Goal: Transaction & Acquisition: Purchase product/service

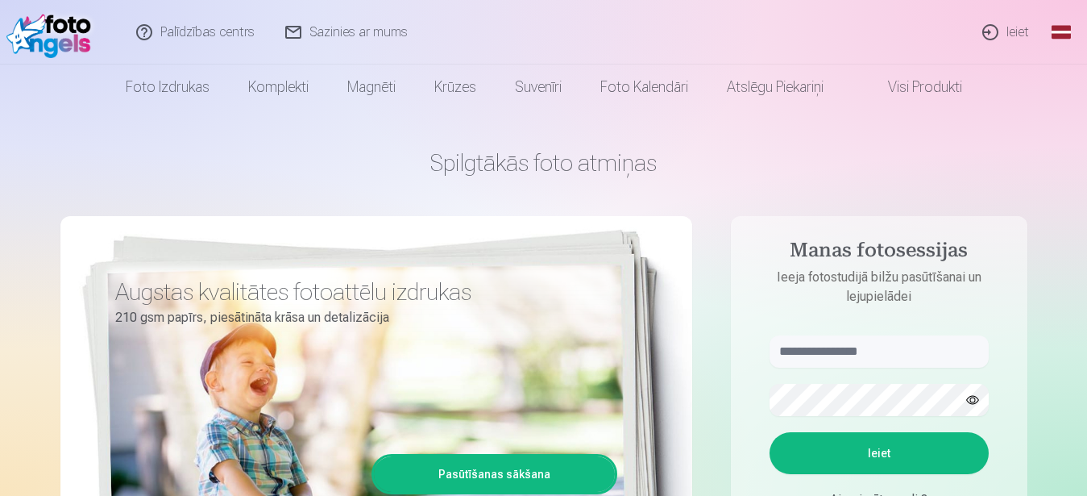
click at [881, 452] on button "Ieiet" at bounding box center [879, 453] width 219 height 42
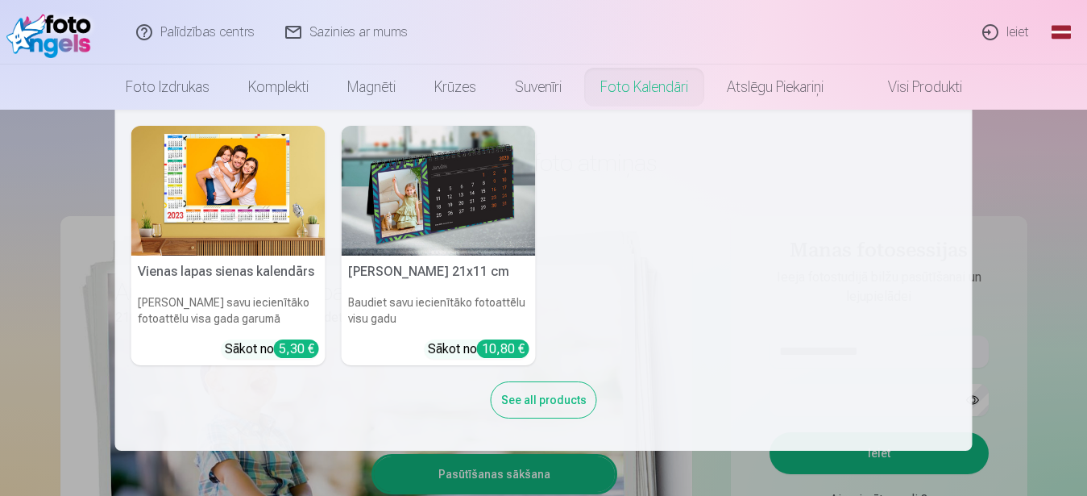
click at [665, 107] on link "Foto kalendāri" at bounding box center [644, 86] width 127 height 45
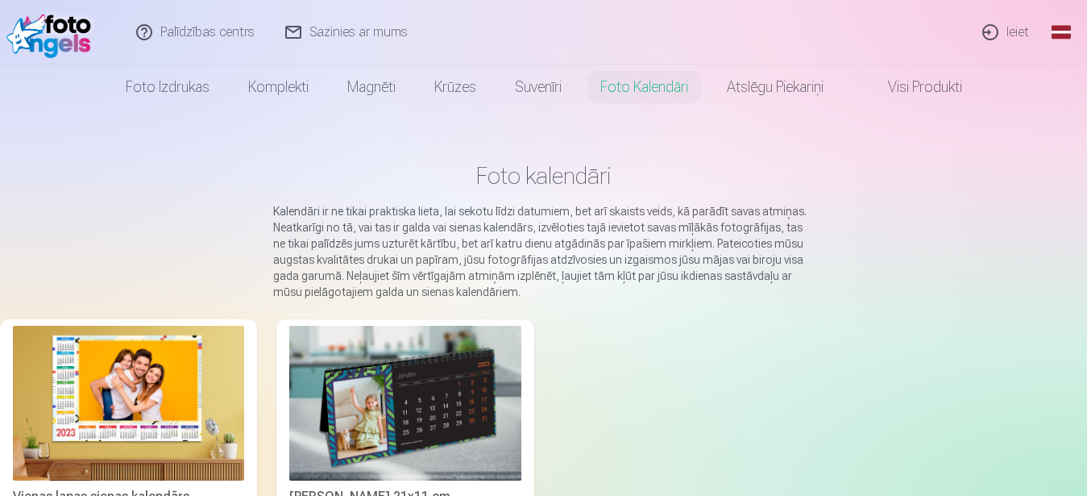
click at [673, 129] on main "Foto kalendāri Kalendāri ir ne tikai praktiska lieta, lai sekotu līdzi datumiem…" at bounding box center [543, 379] width 1087 height 538
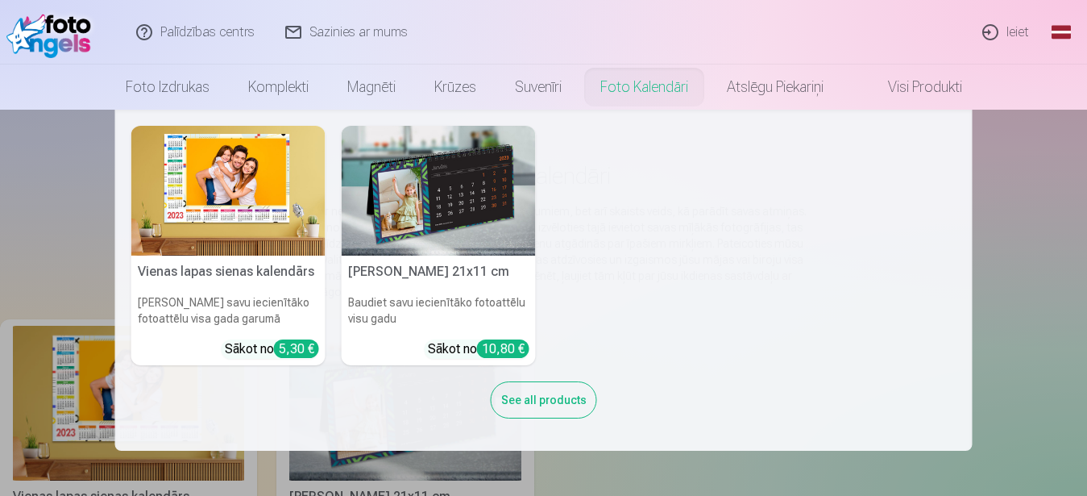
click at [656, 83] on link "Foto kalendāri" at bounding box center [644, 86] width 127 height 45
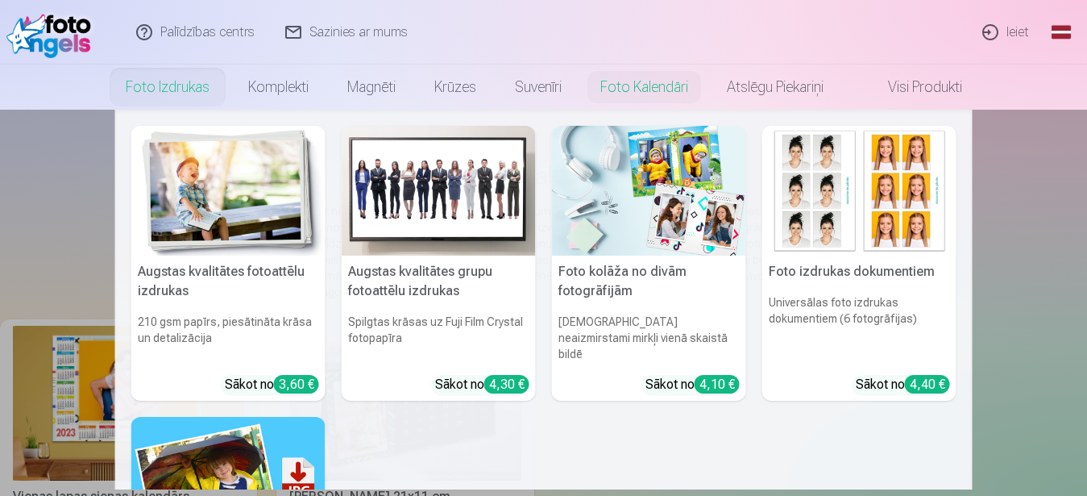
click at [155, 86] on link "Foto izdrukas" at bounding box center [167, 86] width 122 height 45
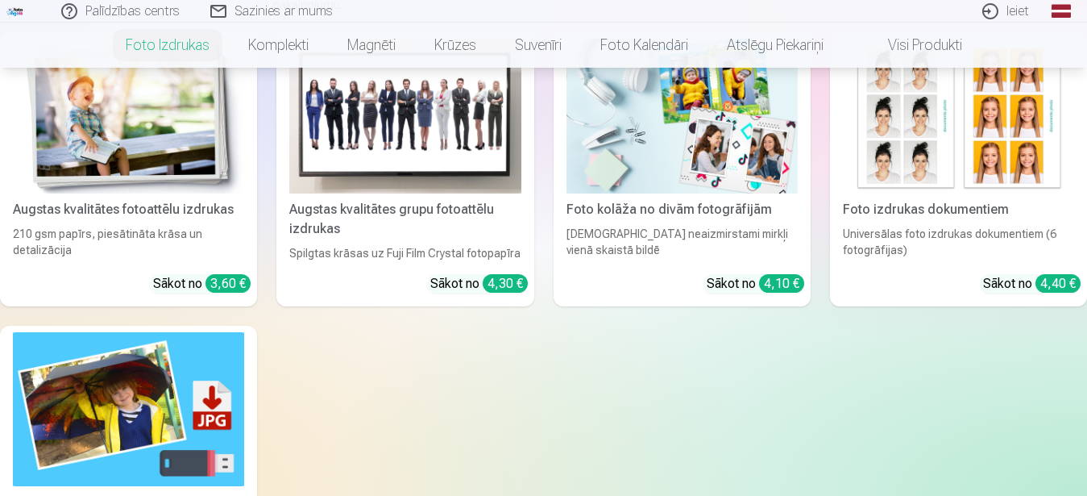
scroll to position [247, 0]
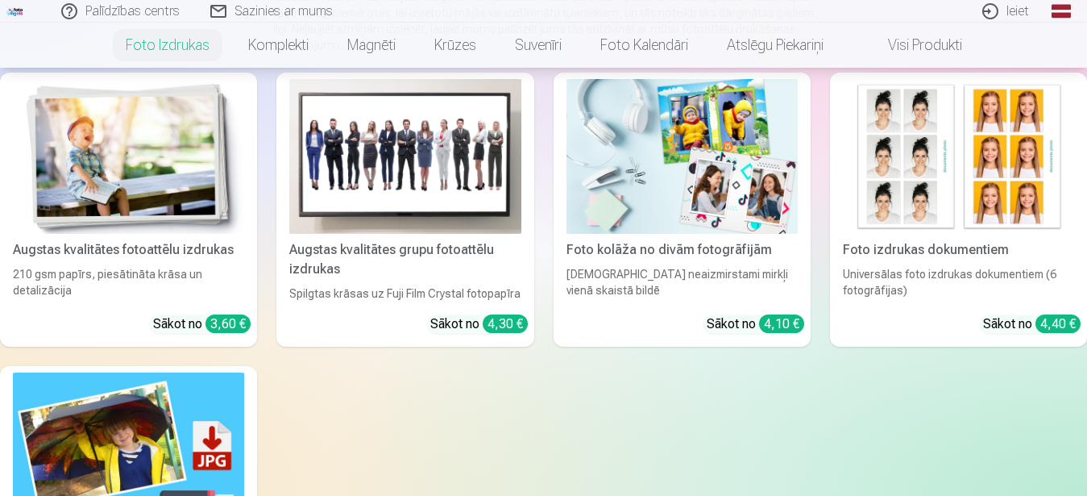
click at [391, 251] on div "Augstas kvalitātes grupu fotoattēlu izdrukas" at bounding box center [405, 259] width 244 height 39
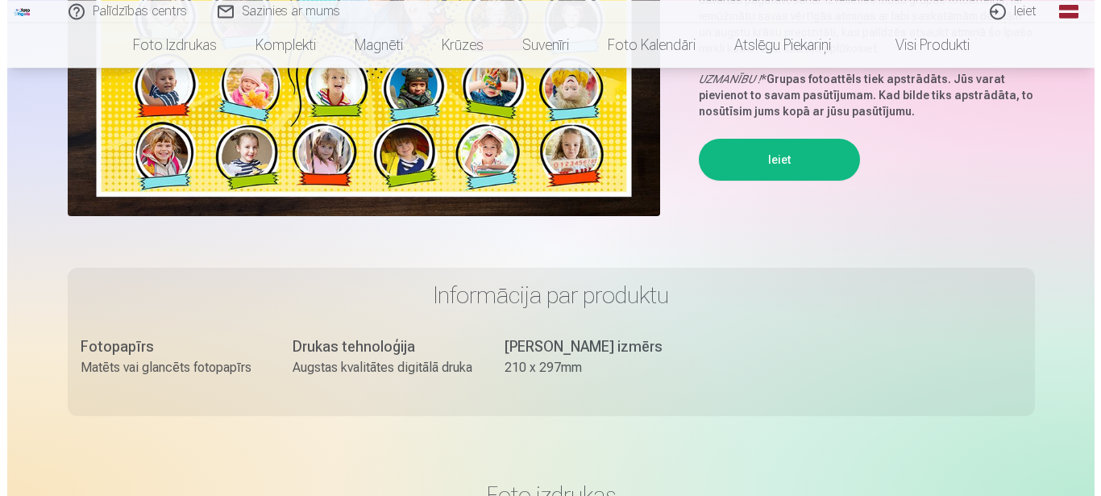
scroll to position [329, 0]
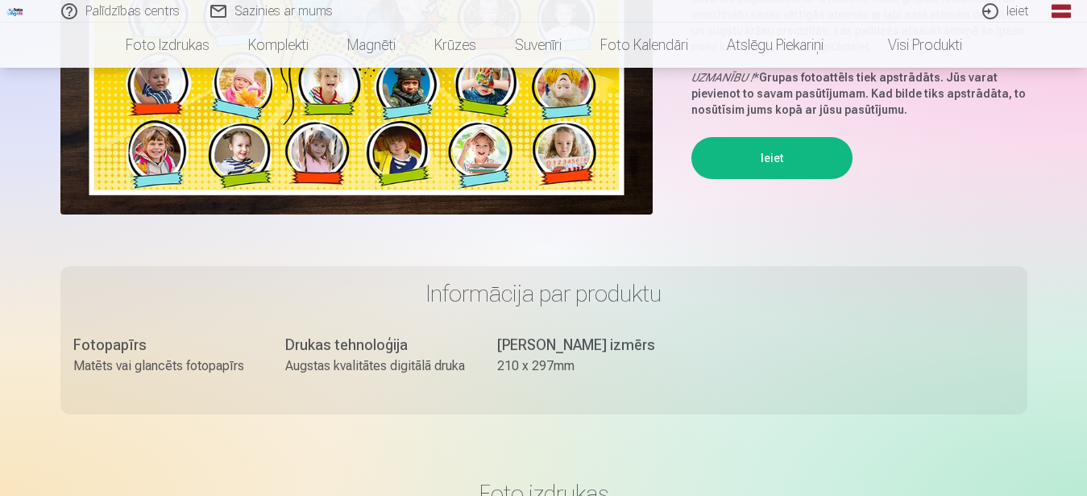
click at [769, 155] on button "Ieiet" at bounding box center [771, 158] width 161 height 42
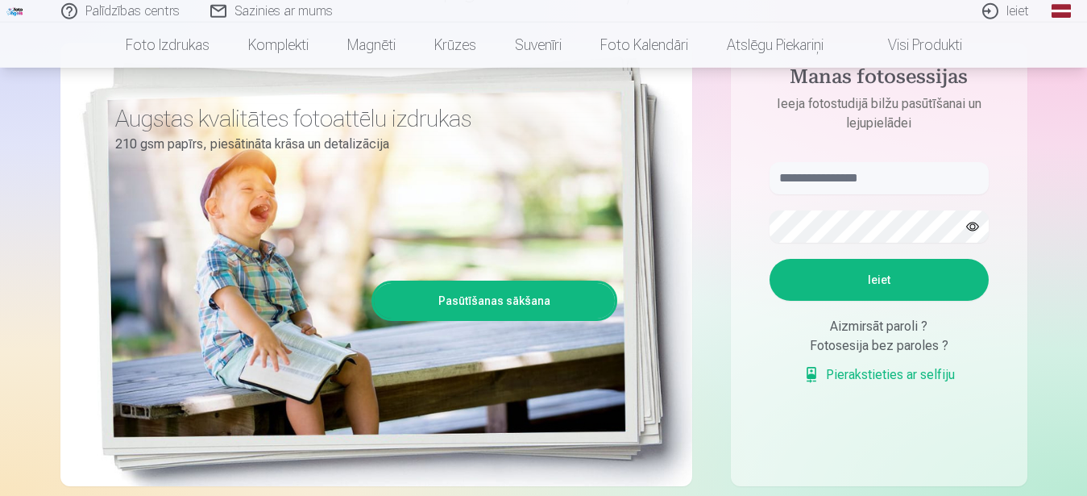
scroll to position [164, 0]
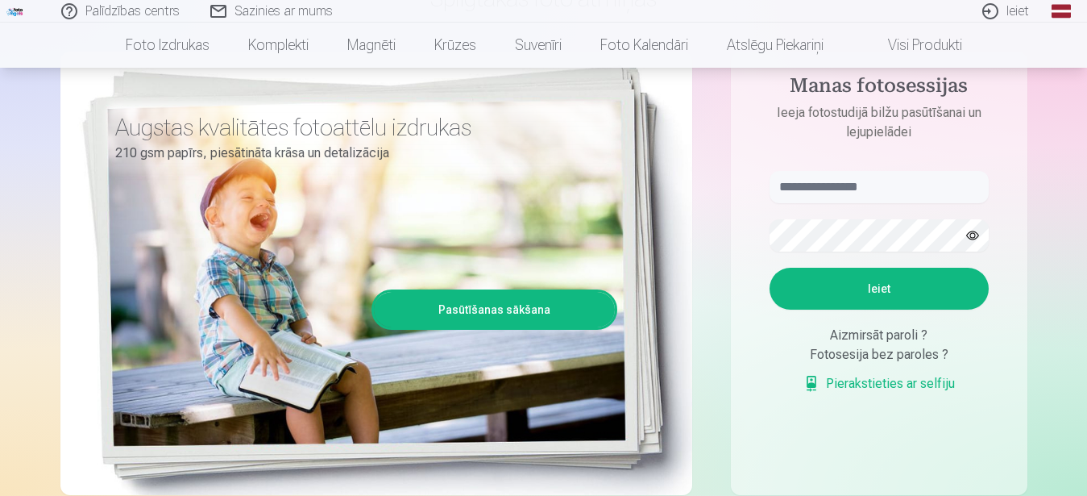
click at [886, 359] on div "Fotosesija bez paroles ?" at bounding box center [879, 354] width 219 height 19
click at [831, 356] on div "Fotosesija bez paroles ?" at bounding box center [879, 354] width 219 height 19
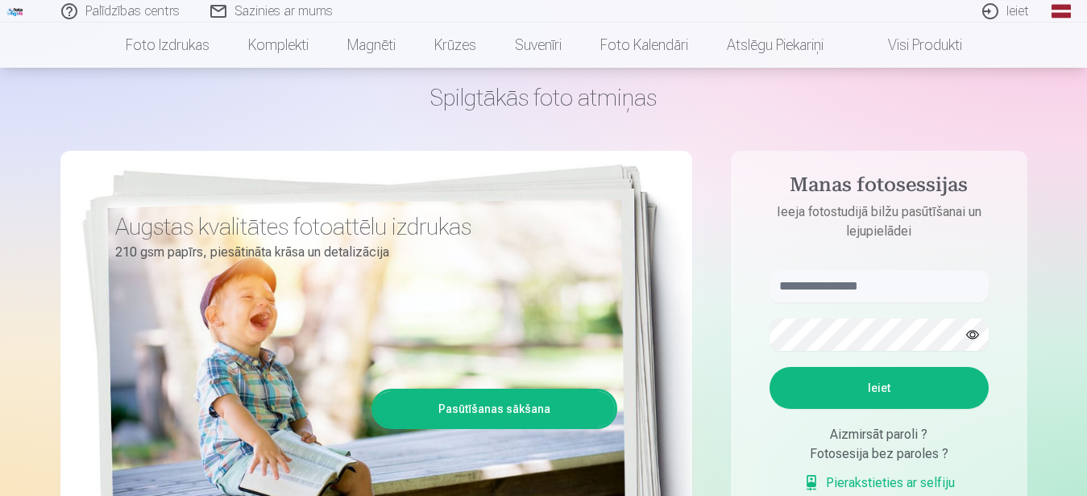
scroll to position [82, 0]
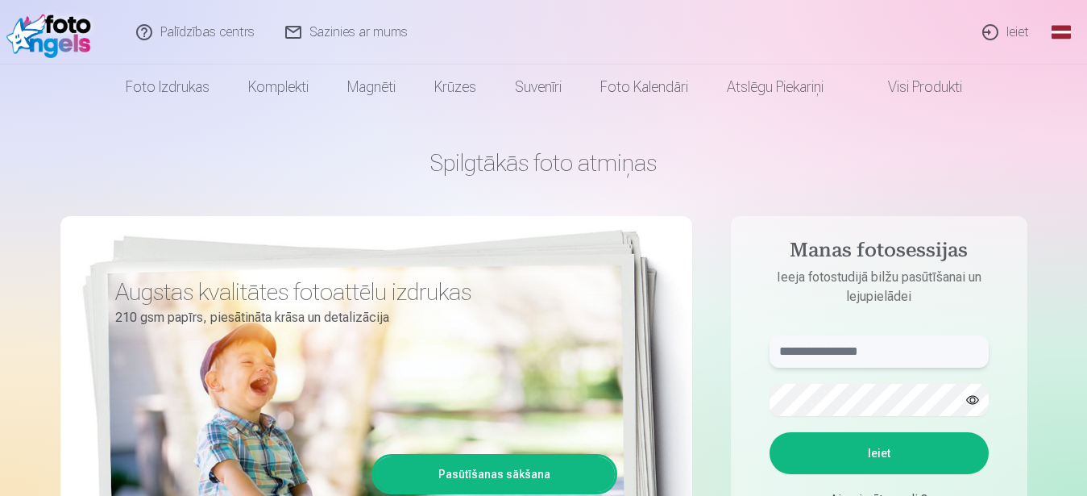
click at [912, 353] on input "text" at bounding box center [879, 351] width 219 height 32
type input "**********"
click at [882, 450] on button "Ieiet" at bounding box center [879, 453] width 219 height 42
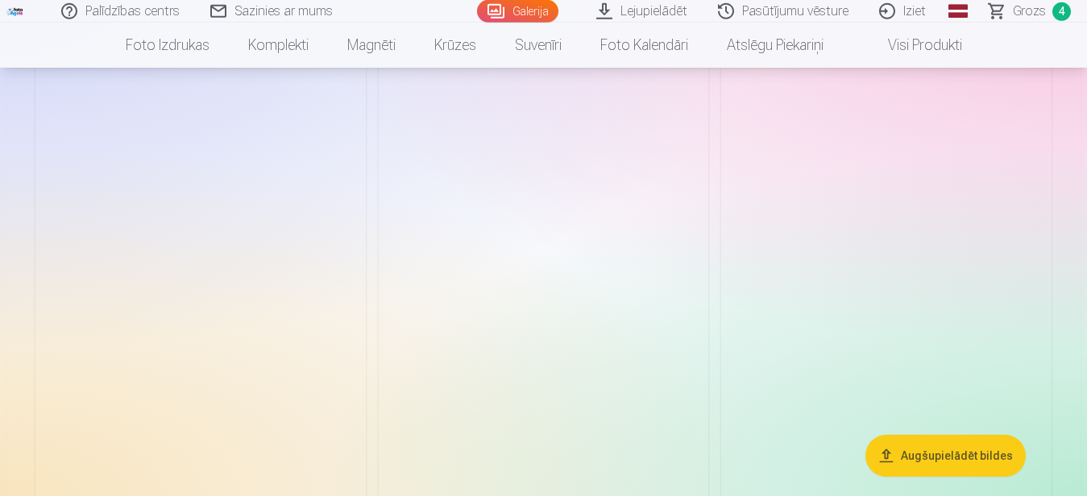
scroll to position [2137, 0]
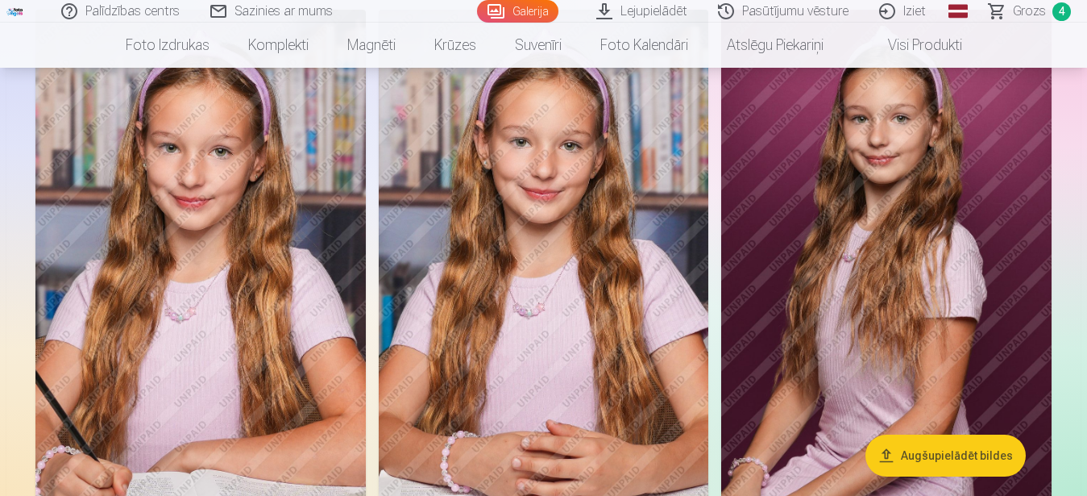
click at [754, 334] on img at bounding box center [886, 258] width 330 height 496
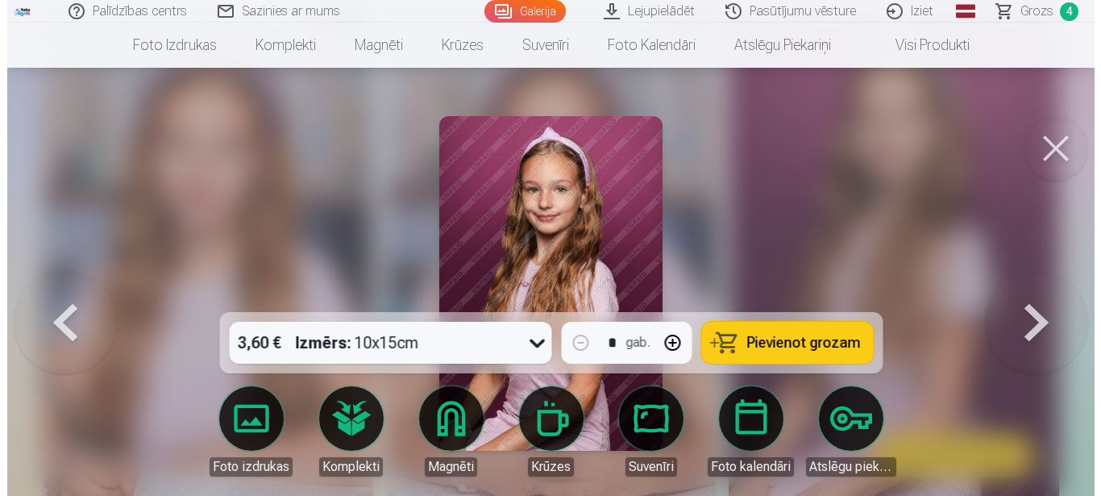
scroll to position [2163, 0]
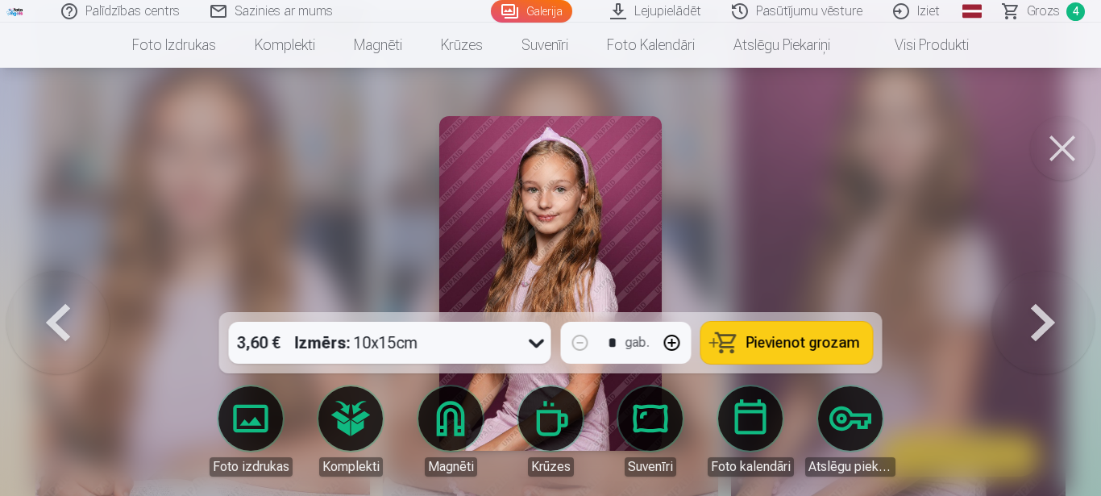
click at [1065, 147] on button at bounding box center [1062, 148] width 64 height 64
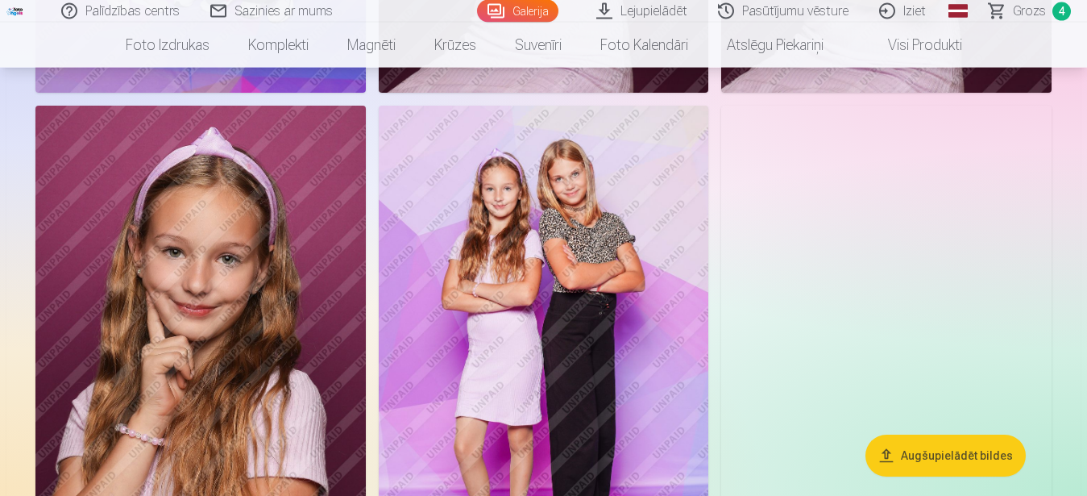
scroll to position [1069, 0]
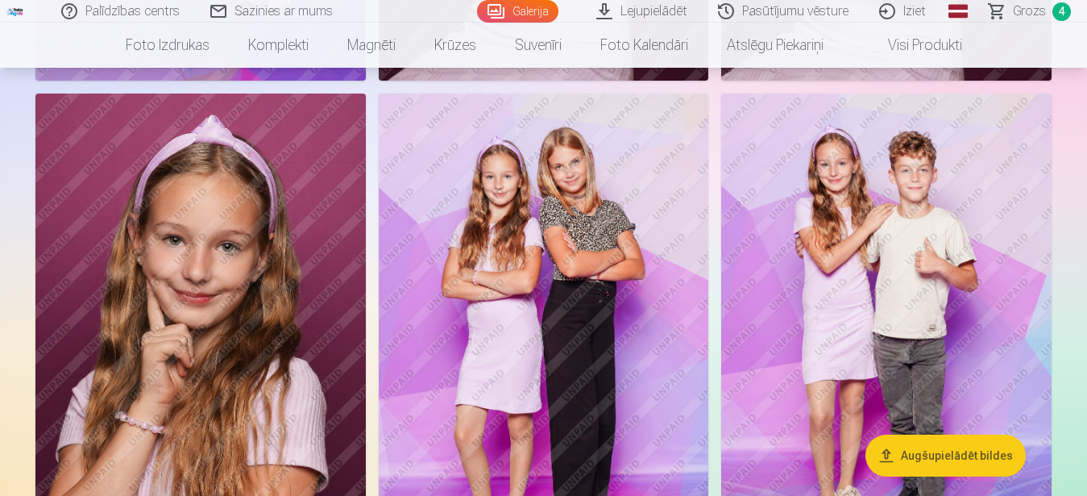
click at [552, 282] on img at bounding box center [544, 341] width 330 height 496
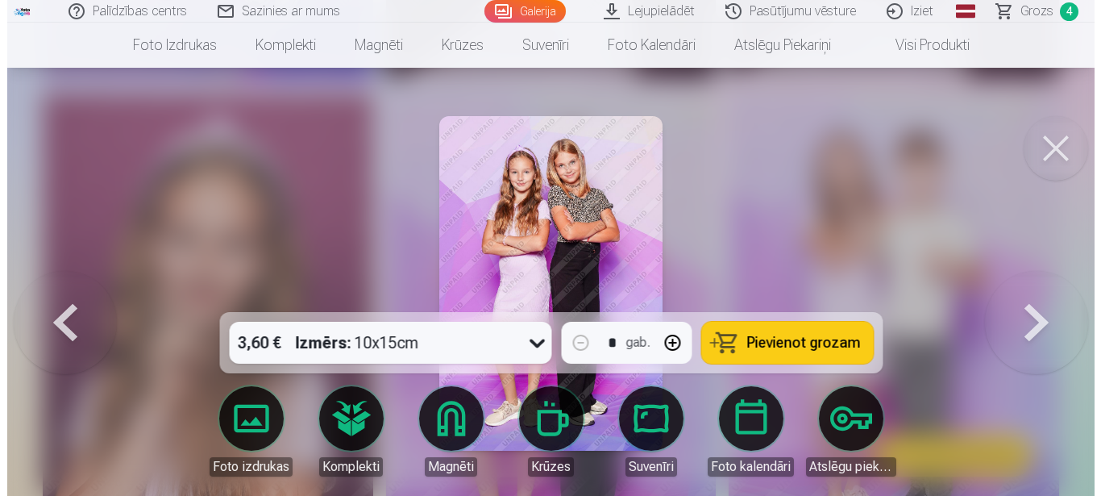
scroll to position [1074, 0]
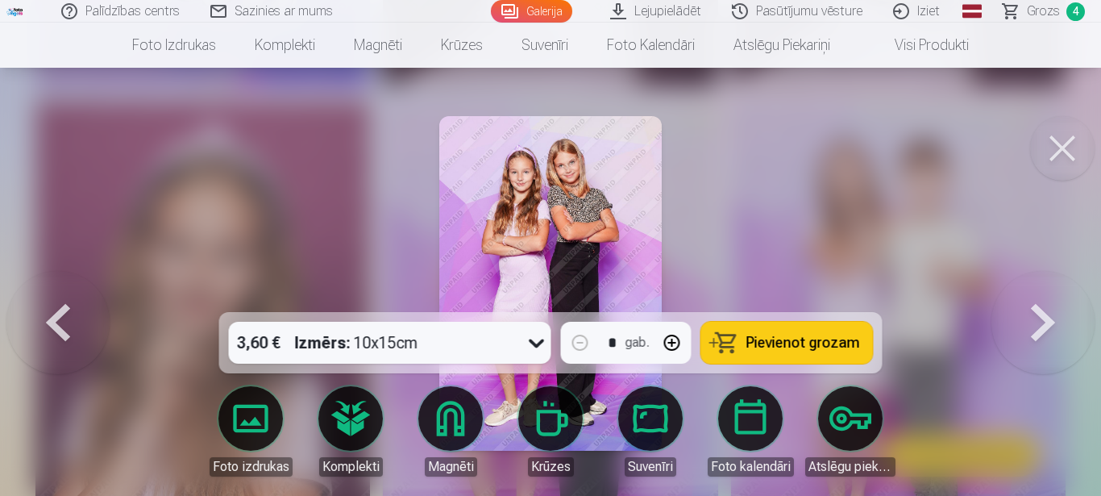
click at [1049, 143] on button at bounding box center [1062, 148] width 64 height 64
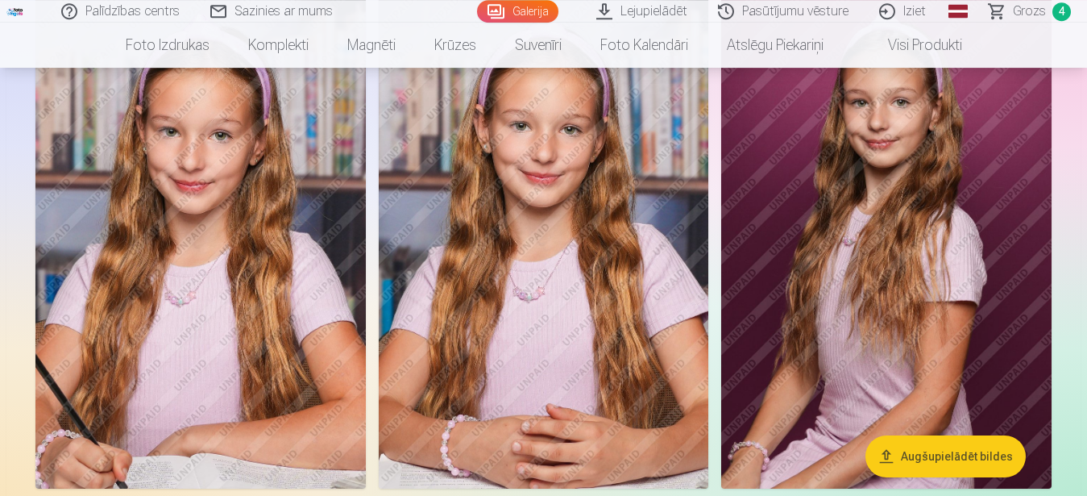
scroll to position [2137, 0]
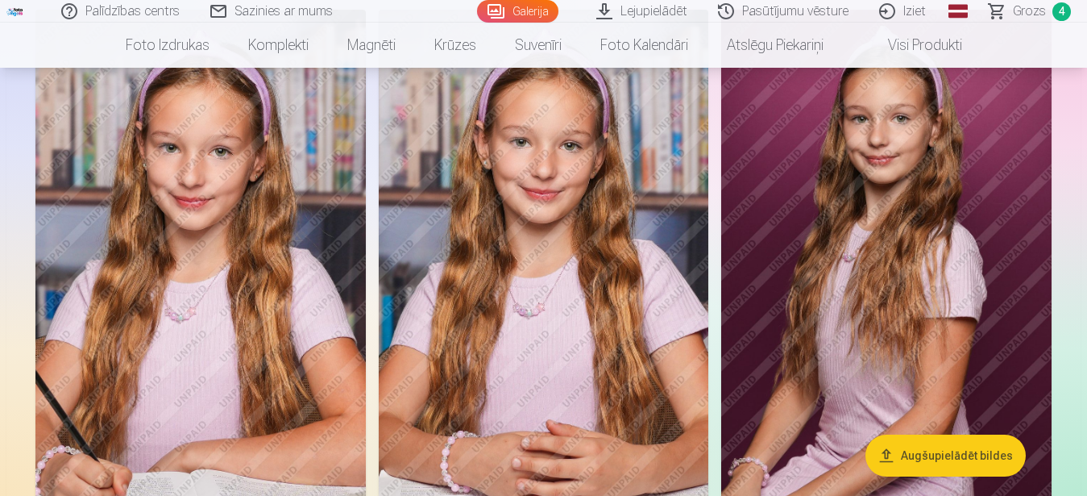
click at [549, 328] on img at bounding box center [544, 258] width 330 height 496
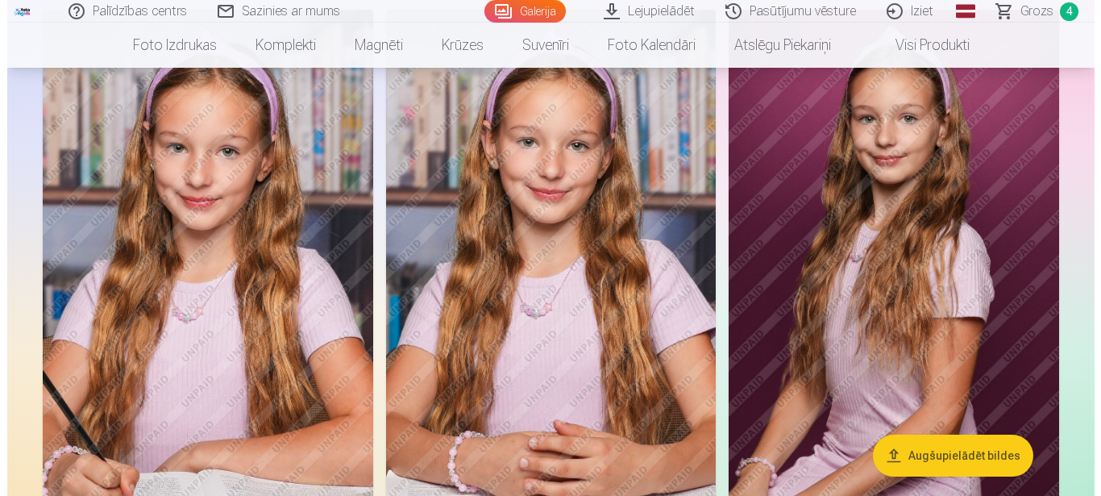
scroll to position [2163, 0]
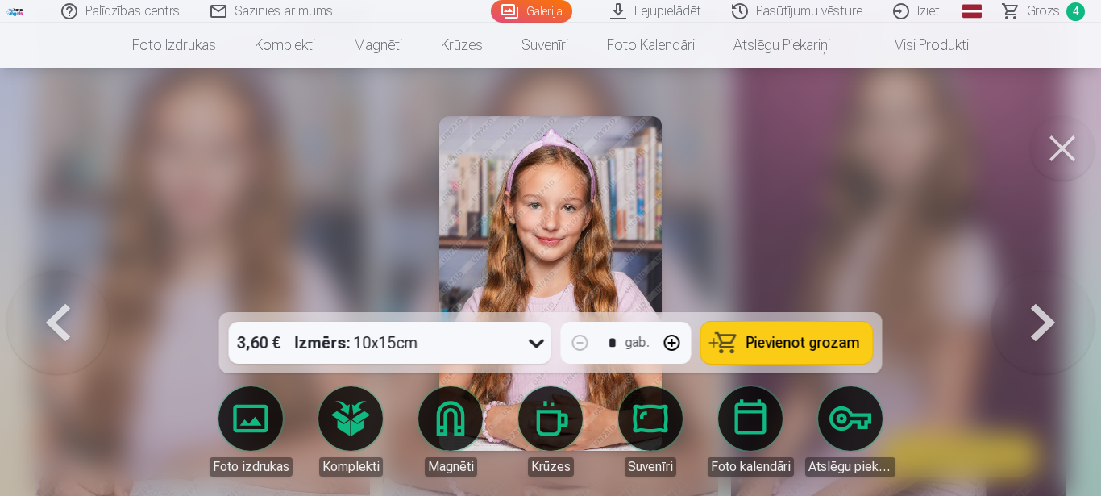
click at [1048, 151] on button at bounding box center [1062, 148] width 64 height 64
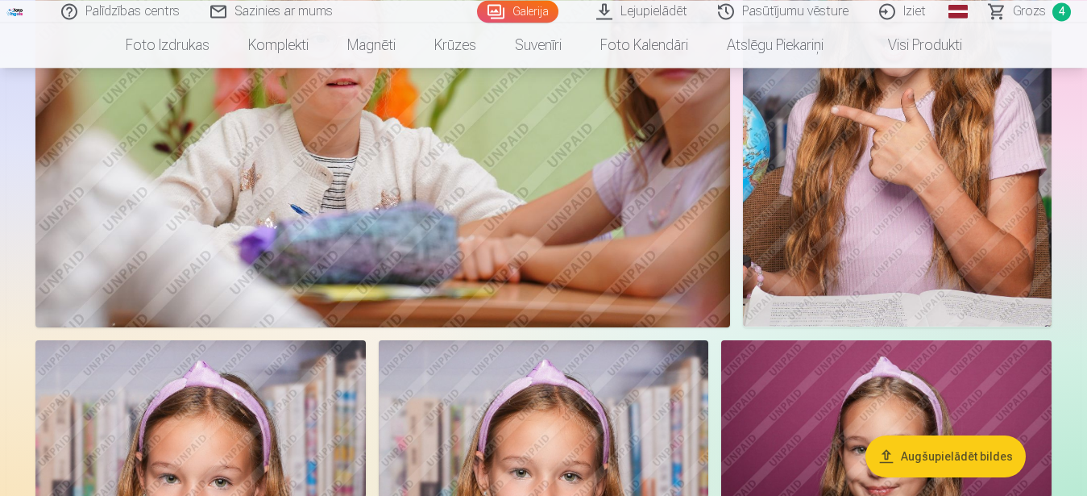
scroll to position [2055, 0]
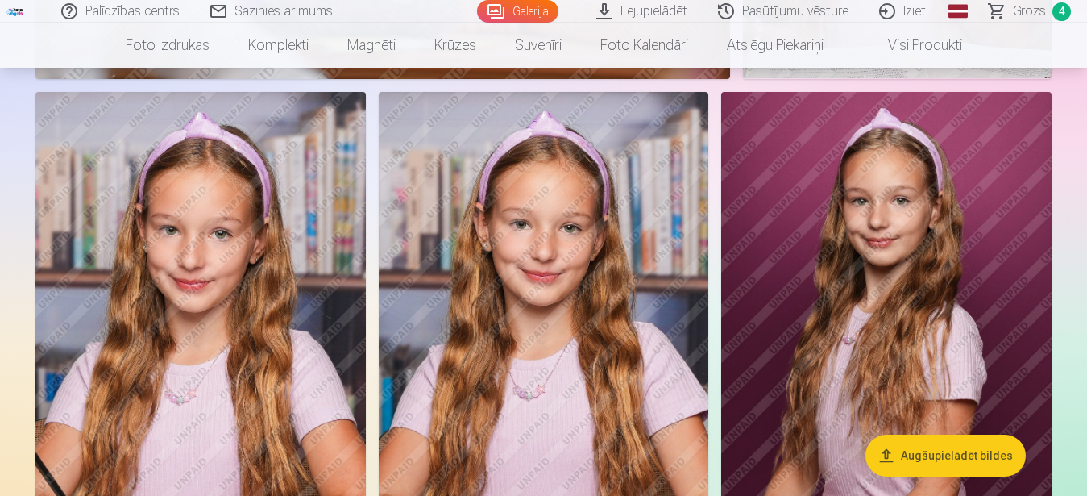
click at [538, 330] on img at bounding box center [544, 340] width 330 height 496
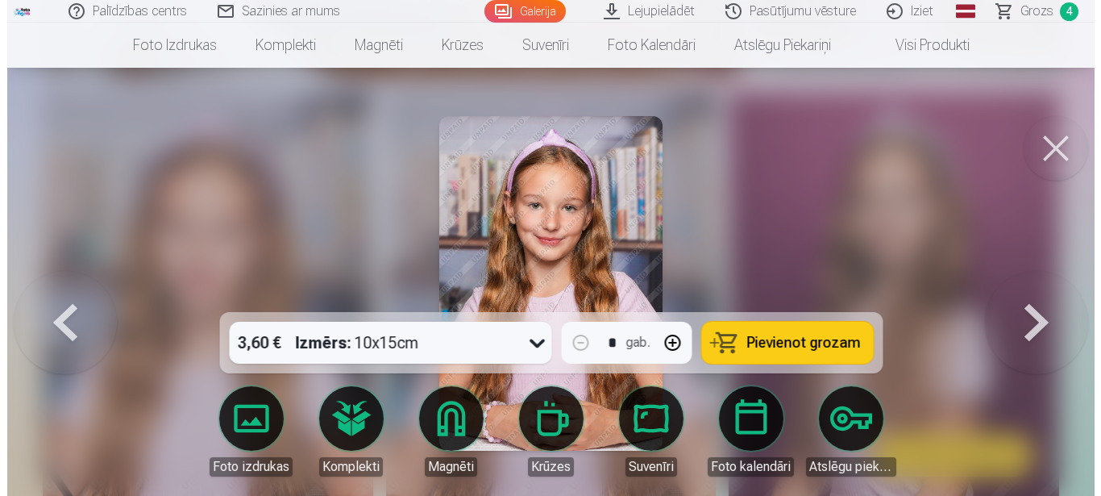
scroll to position [2074, 0]
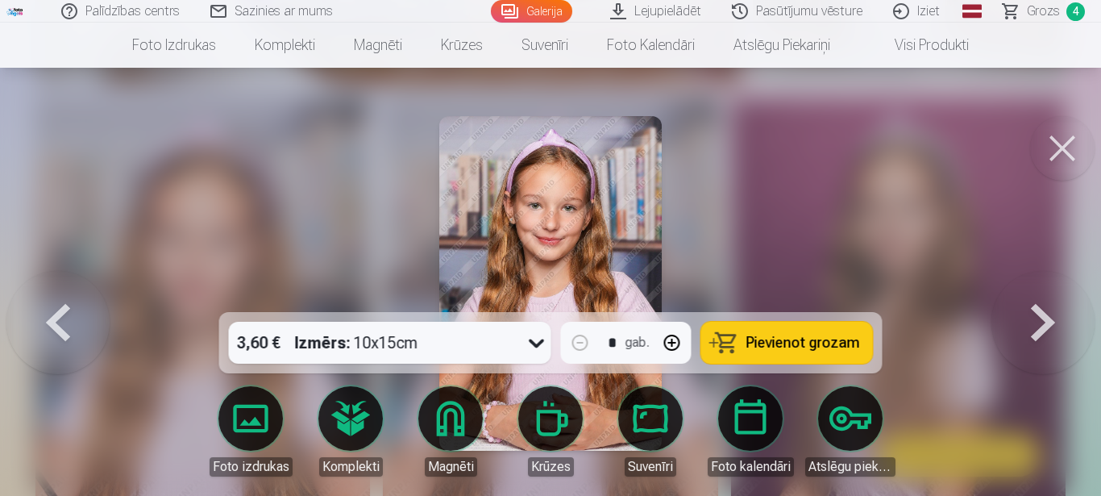
click at [1068, 141] on button at bounding box center [1062, 148] width 64 height 64
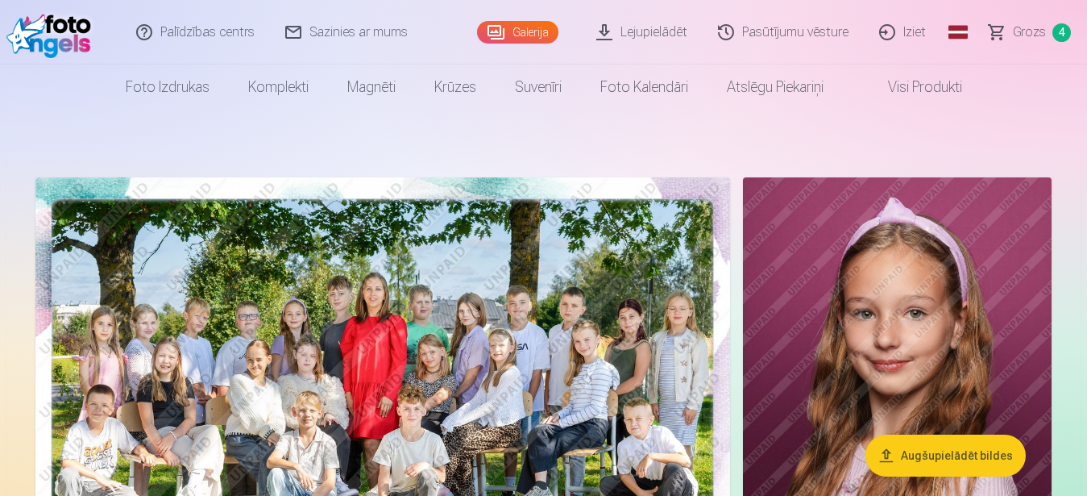
click at [451, 351] on img at bounding box center [382, 408] width 695 height 463
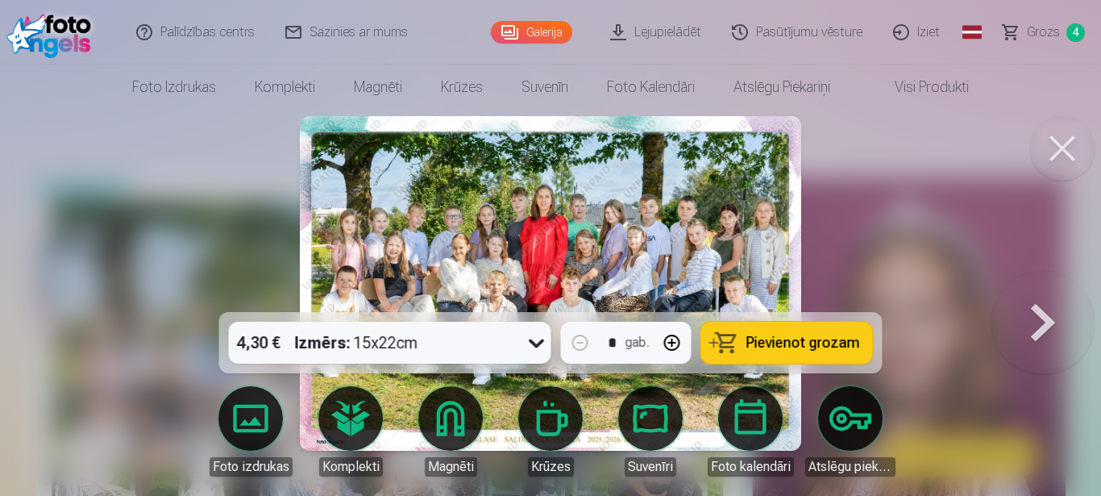
click at [1064, 145] on button at bounding box center [1062, 148] width 64 height 64
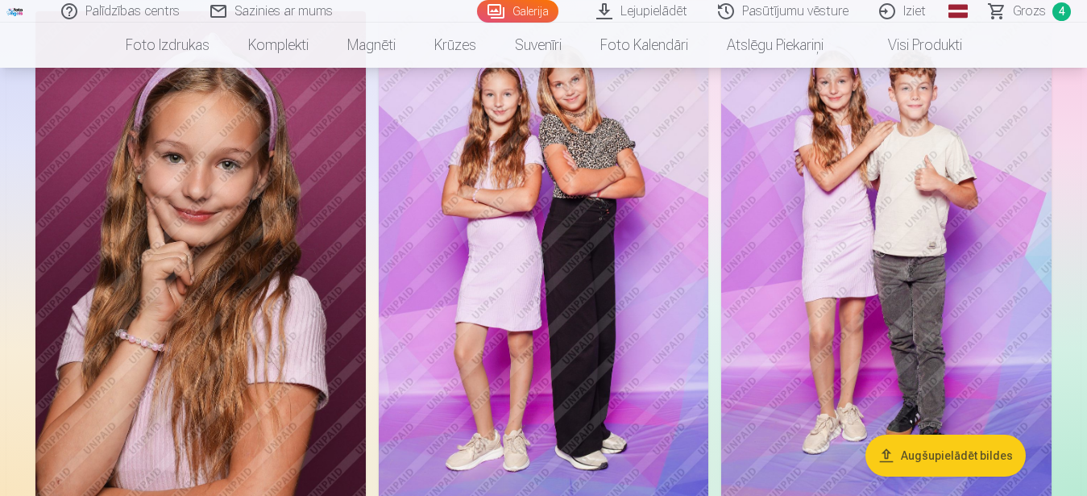
click at [934, 251] on img at bounding box center [886, 259] width 330 height 496
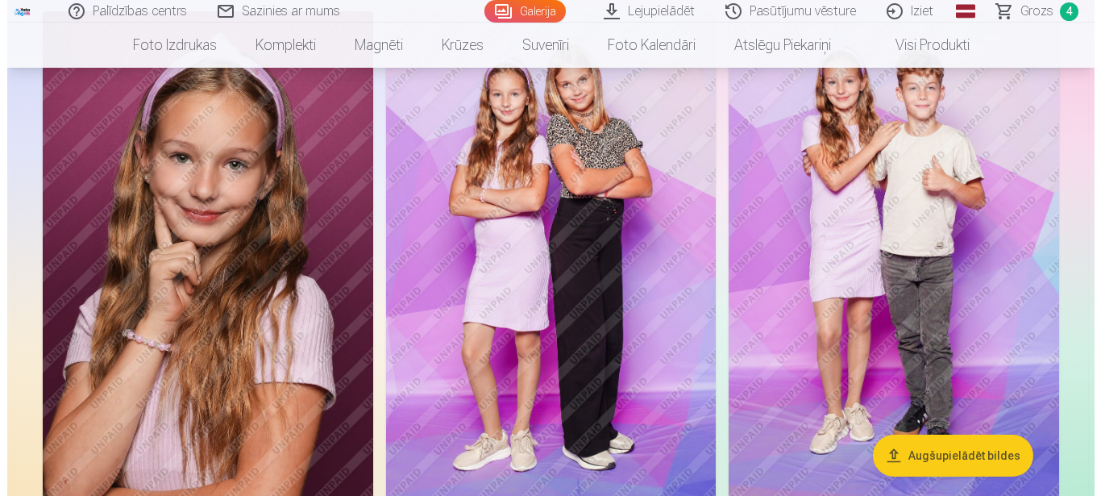
scroll to position [1164, 0]
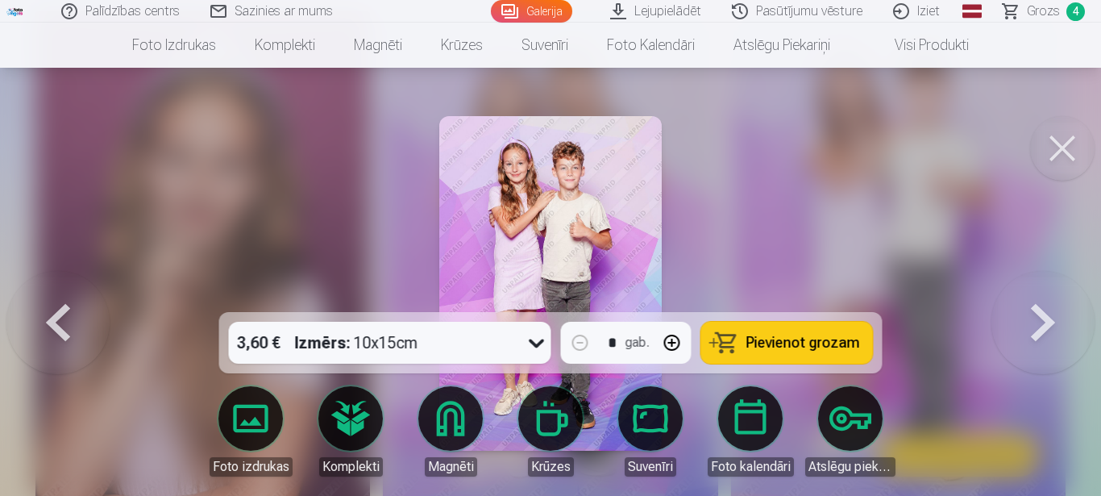
click at [928, 12] on link "Iziet" at bounding box center [916, 11] width 77 height 23
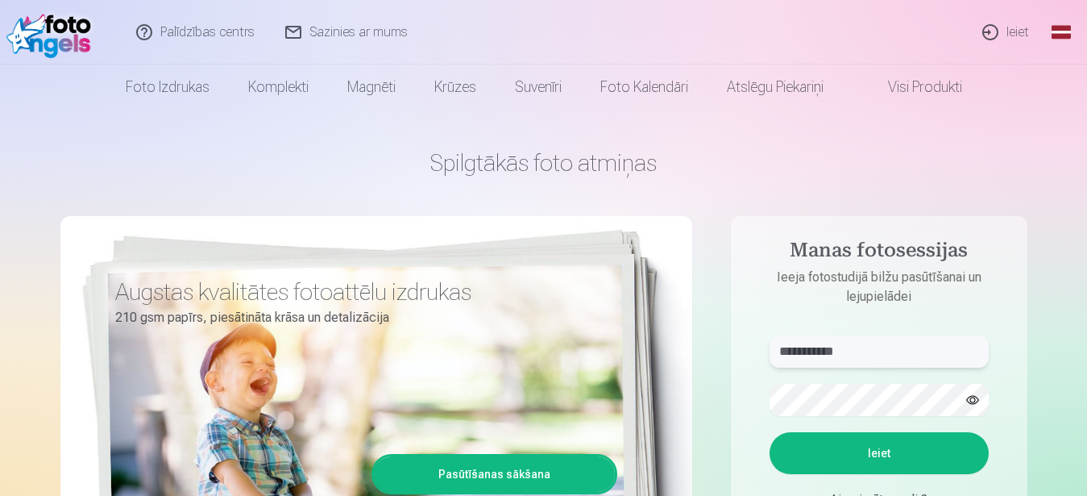
click at [881, 352] on input "**********" at bounding box center [879, 351] width 219 height 32
type input "*"
click at [890, 354] on input "text" at bounding box center [879, 351] width 219 height 32
type input "**********"
click at [875, 453] on button "Ieiet" at bounding box center [879, 453] width 219 height 42
